Goal: Task Accomplishment & Management: Complete application form

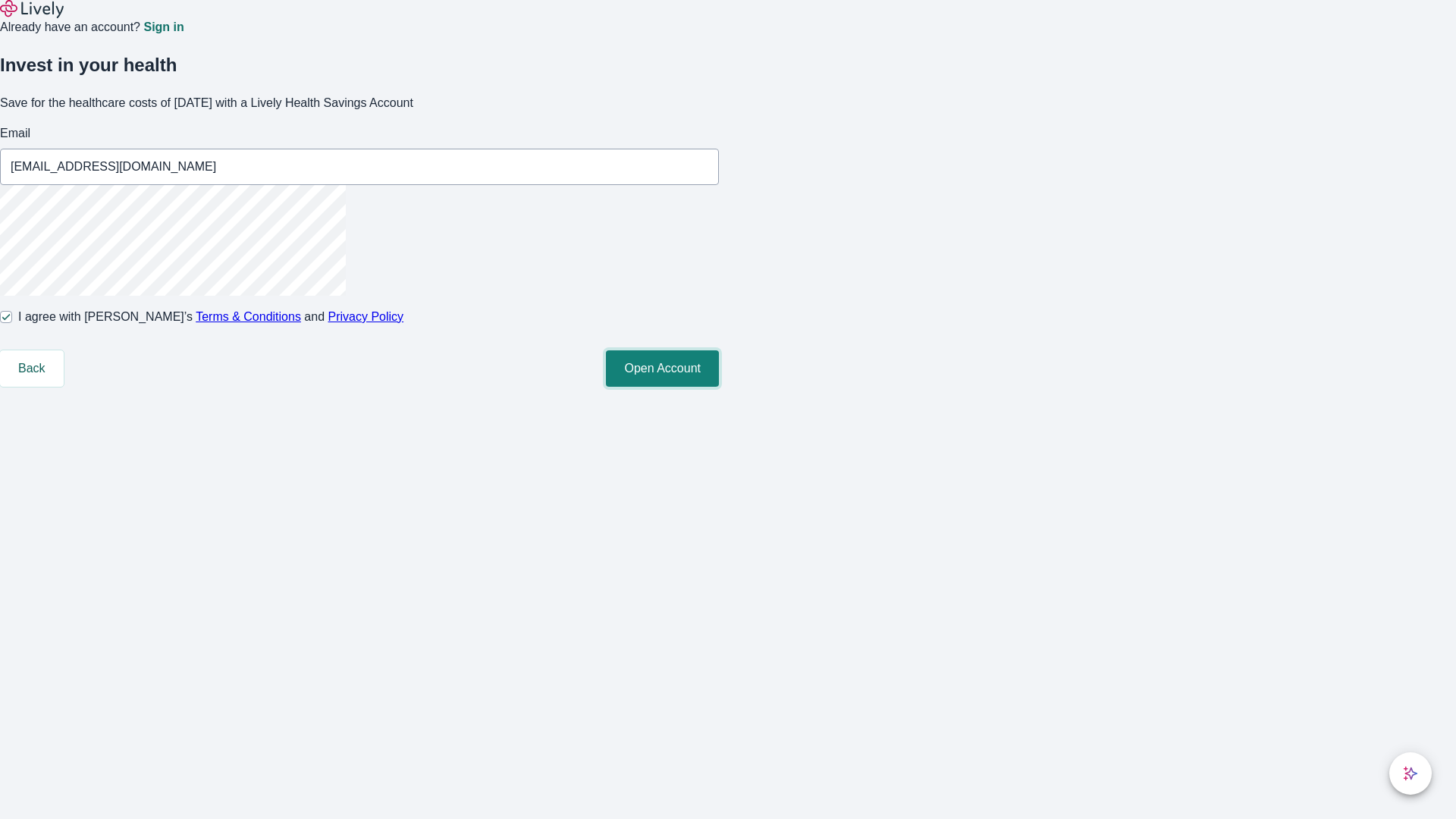
click at [719, 387] on button "Open Account" at bounding box center [662, 368] width 113 height 36
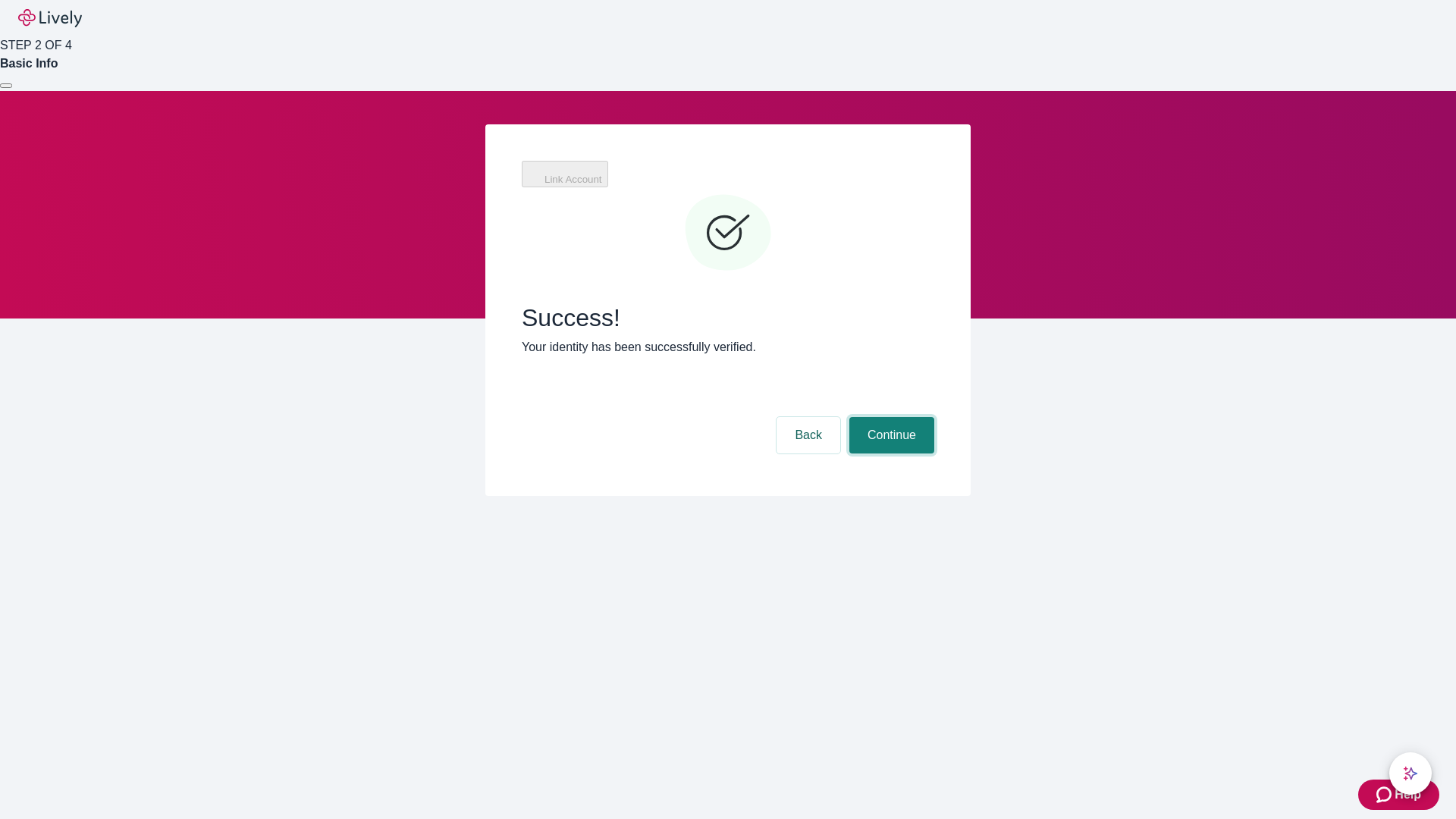
click at [889, 417] on button "Continue" at bounding box center [892, 435] width 85 height 36
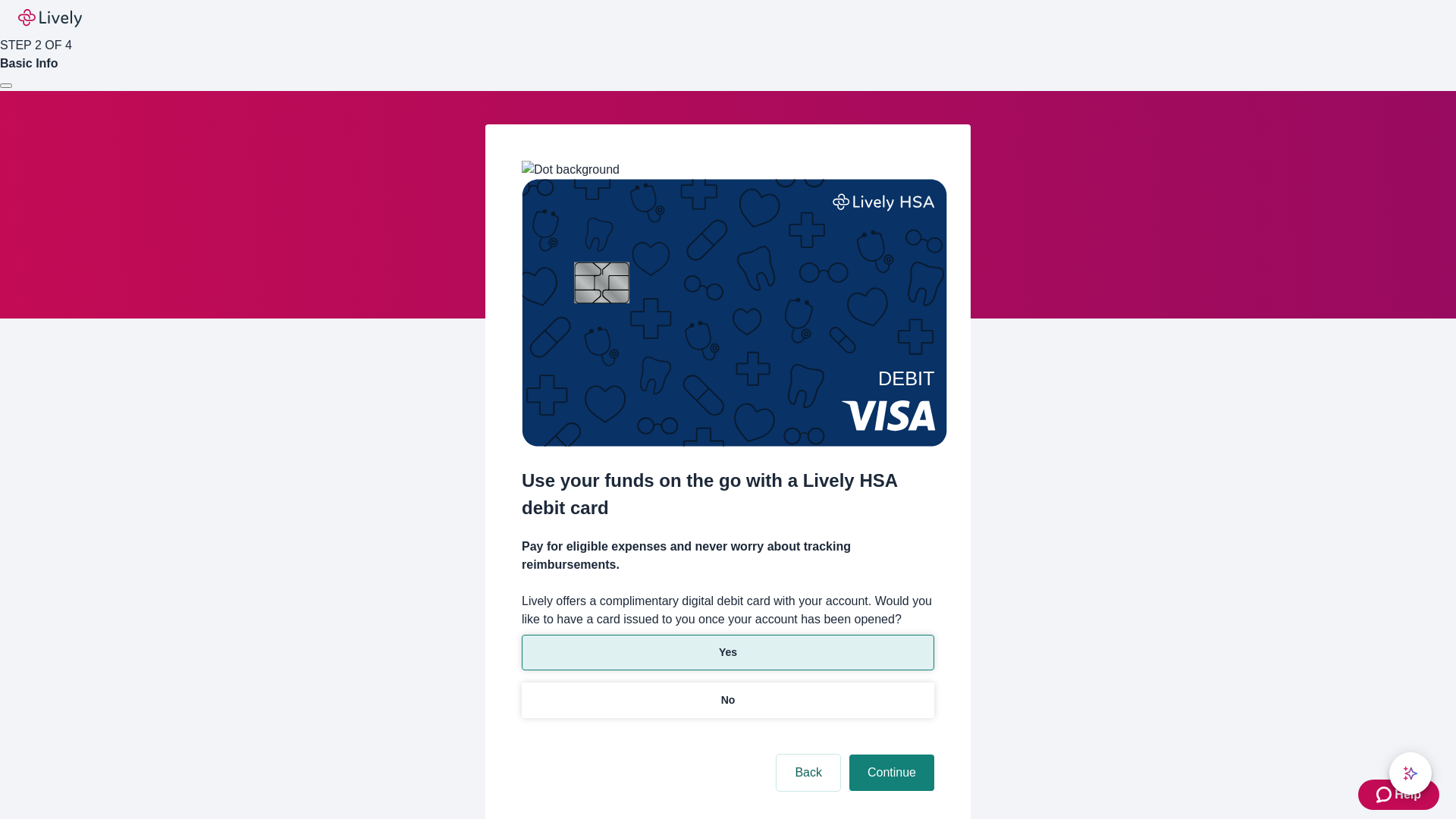
click at [728, 645] on p "Yes" at bounding box center [728, 653] width 18 height 16
click at [889, 754] on button "Continue" at bounding box center [892, 772] width 85 height 36
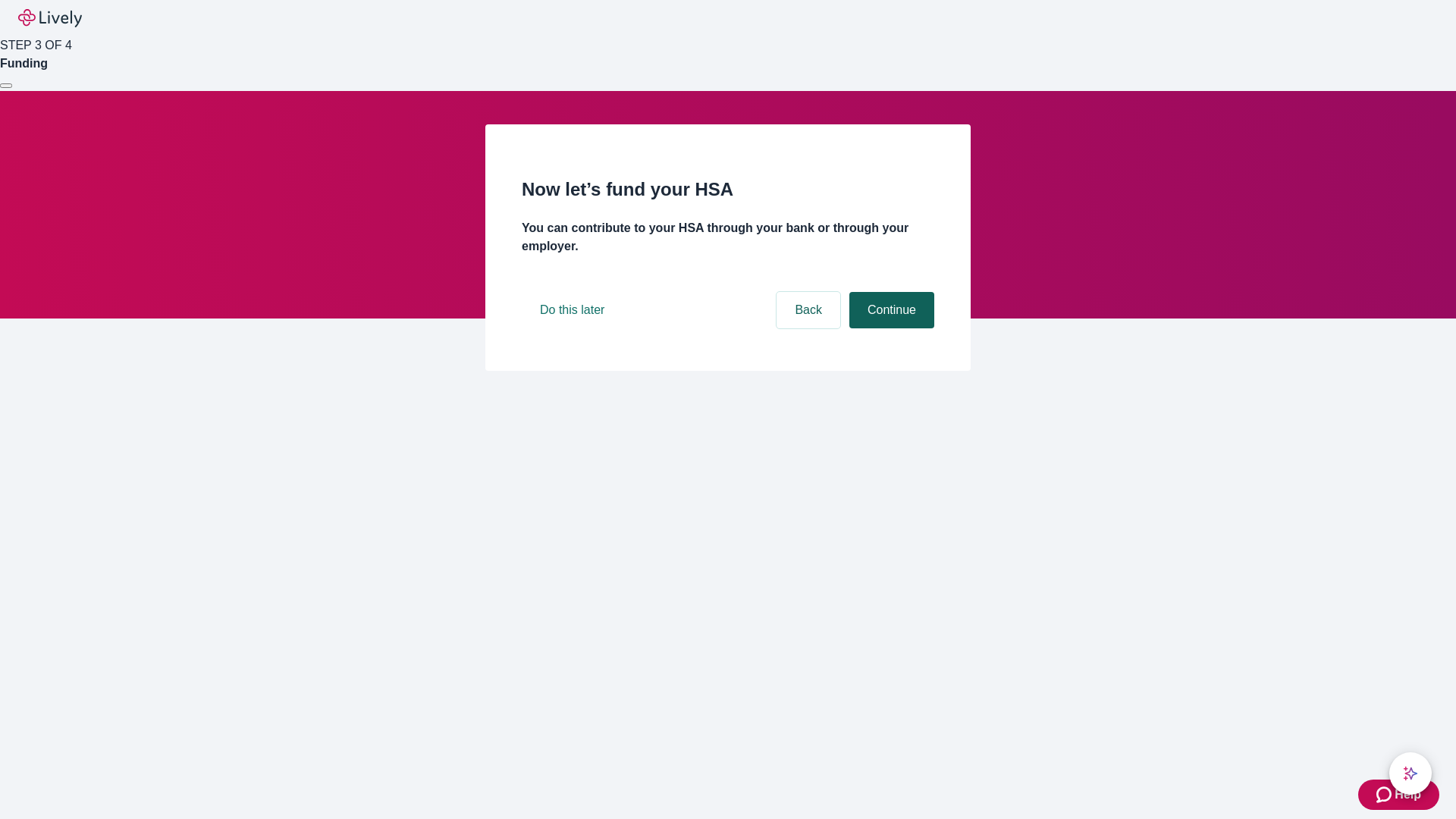
click at [889, 328] on button "Continue" at bounding box center [892, 309] width 85 height 36
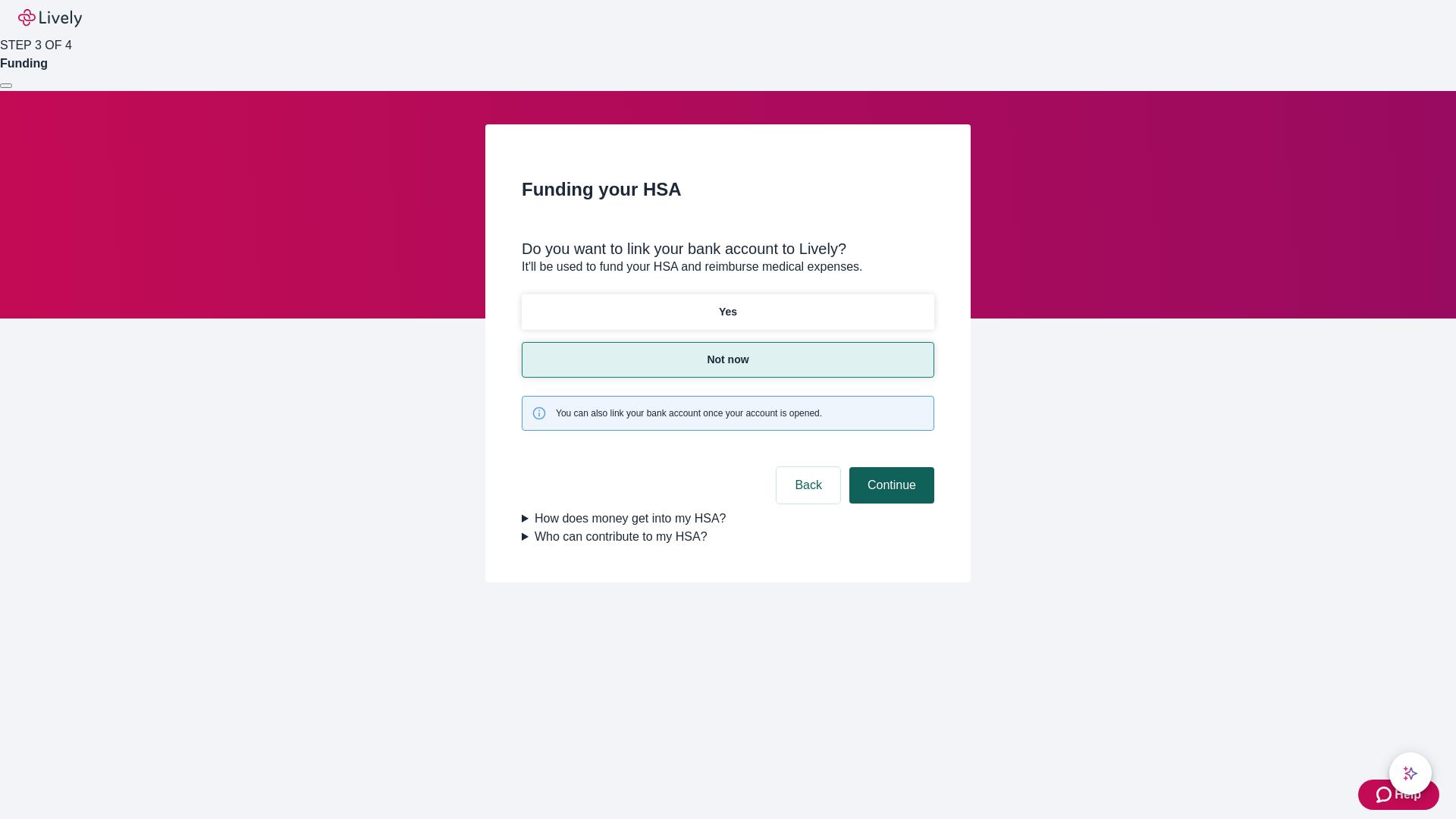
click at [889, 467] on button "Continue" at bounding box center [892, 485] width 85 height 36
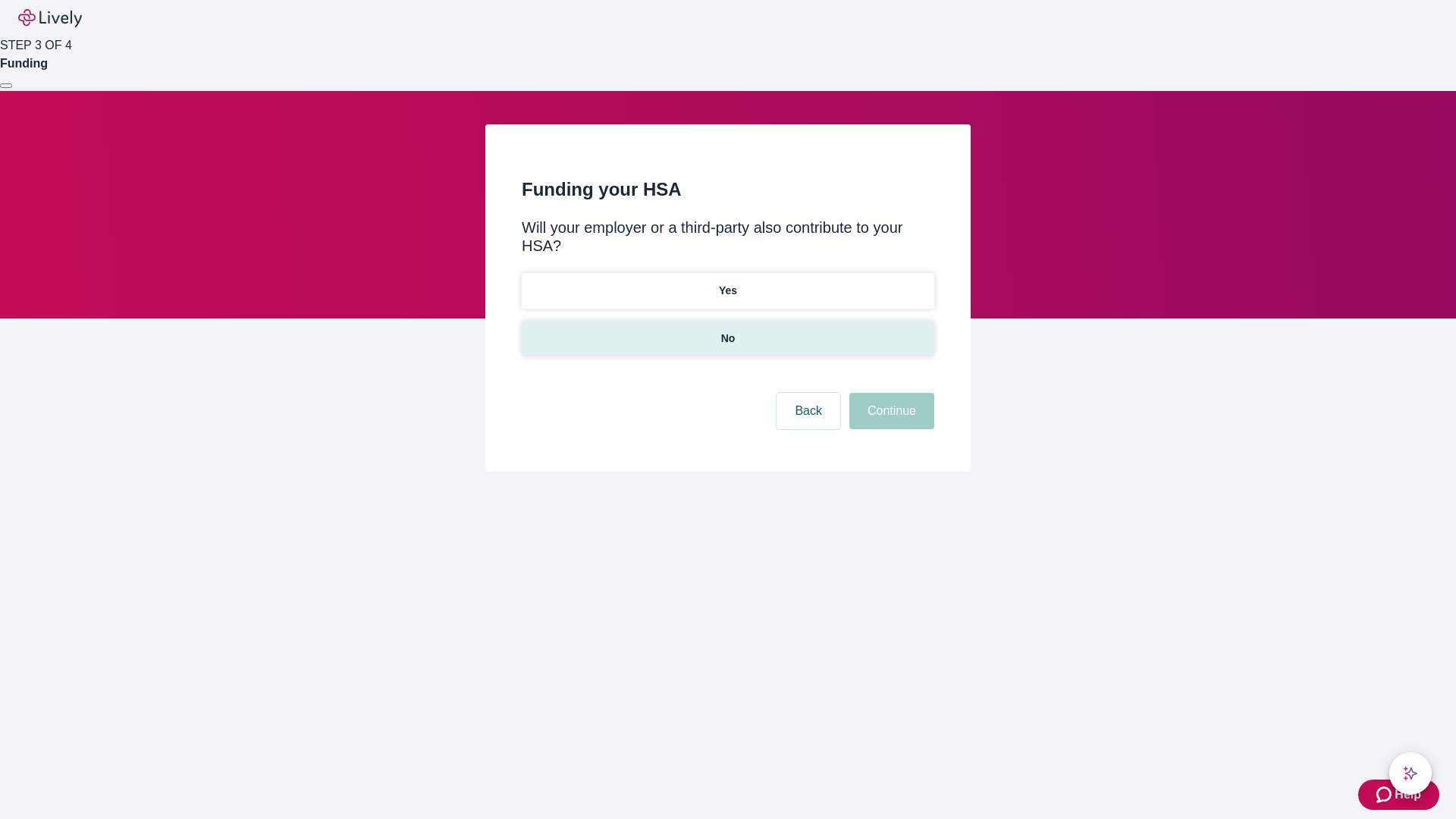
click at [728, 331] on p "No" at bounding box center [728, 339] width 14 height 16
click at [889, 393] on button "Continue" at bounding box center [892, 411] width 85 height 36
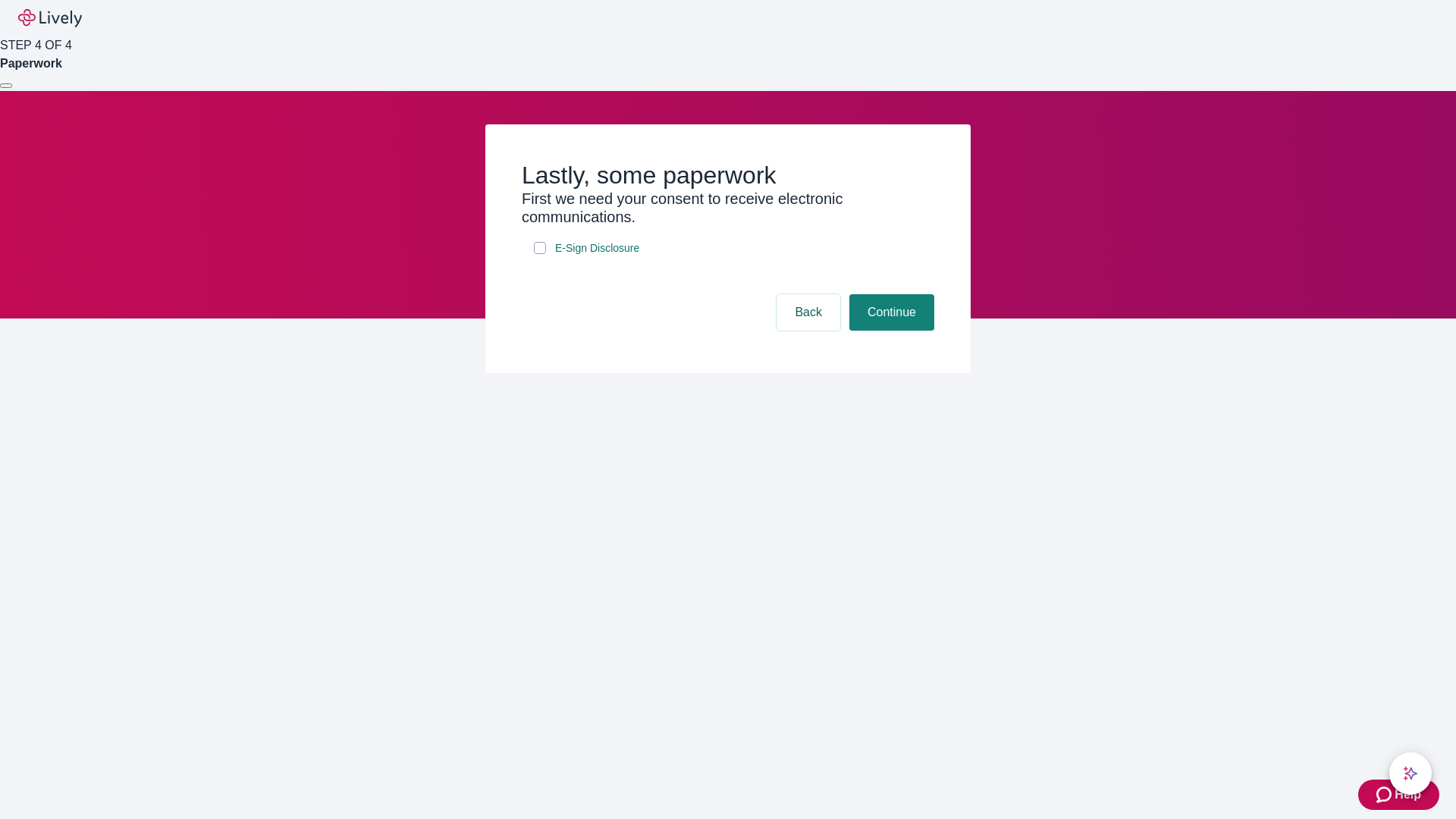
click at [540, 254] on input "E-Sign Disclosure" at bounding box center [540, 248] width 12 height 12
checkbox input "true"
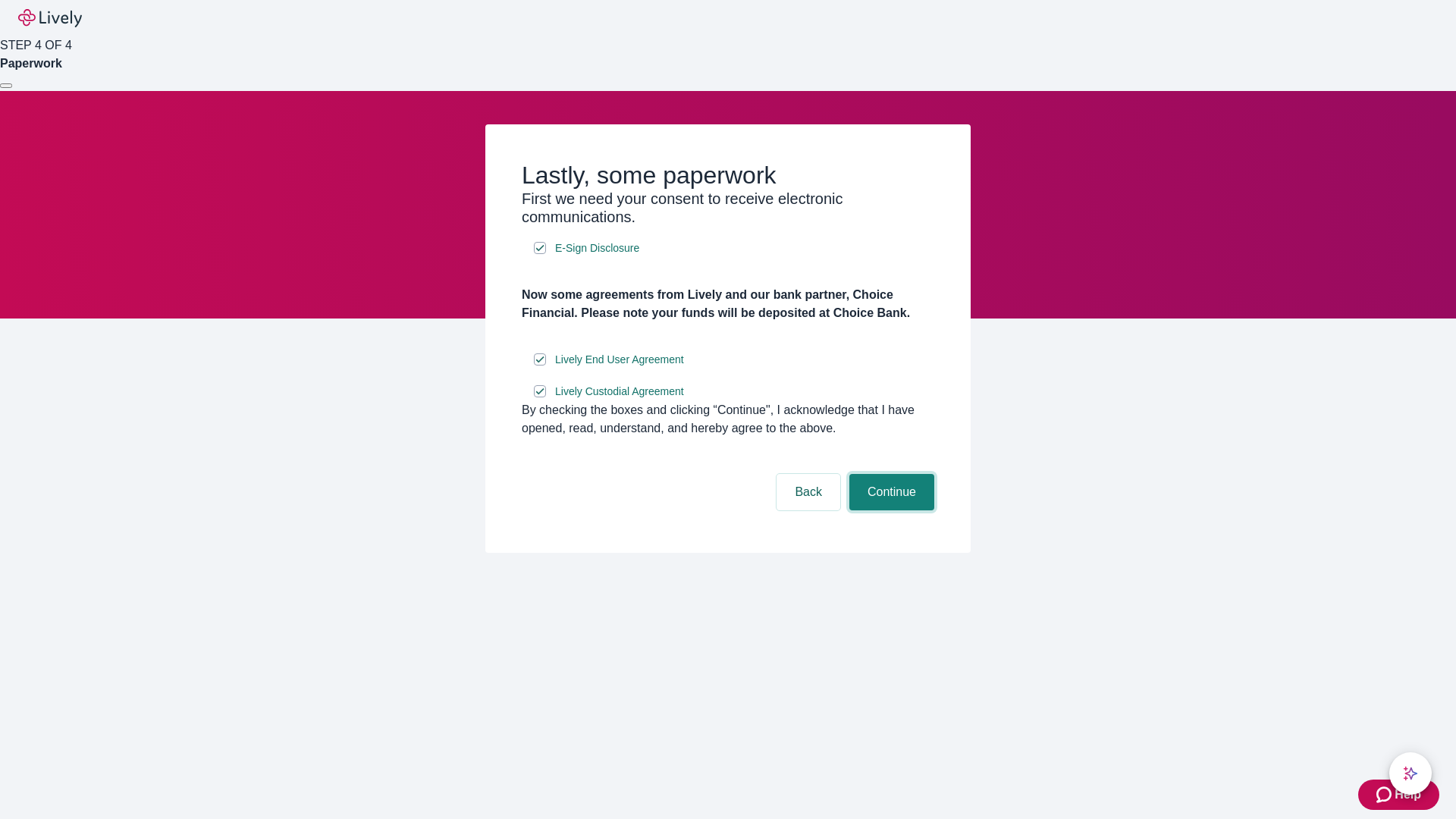
click at [889, 510] on button "Continue" at bounding box center [892, 492] width 85 height 36
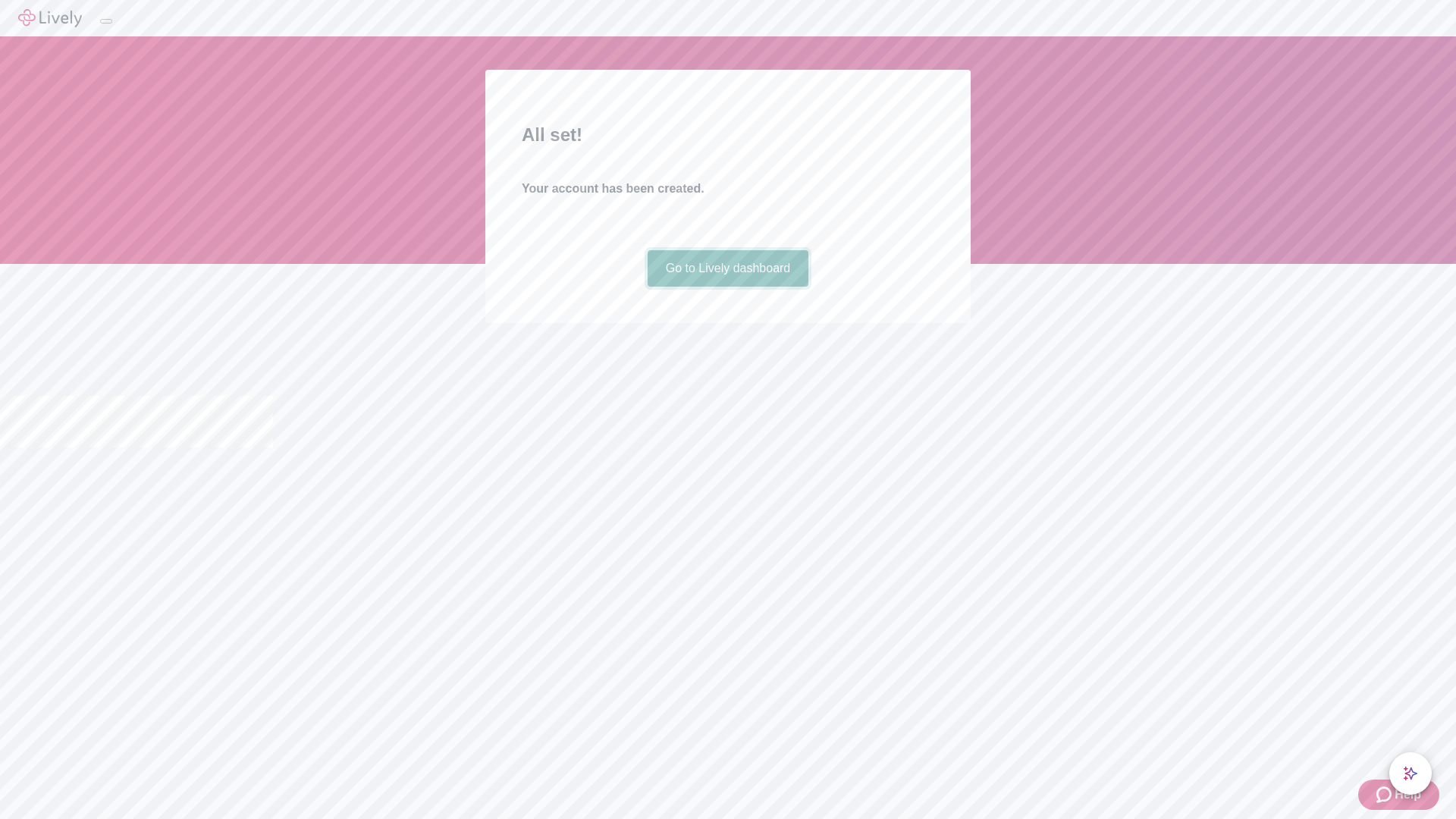
click at [728, 286] on link "Go to Lively dashboard" at bounding box center [728, 268] width 162 height 36
